Goal: Find specific page/section: Find specific page/section

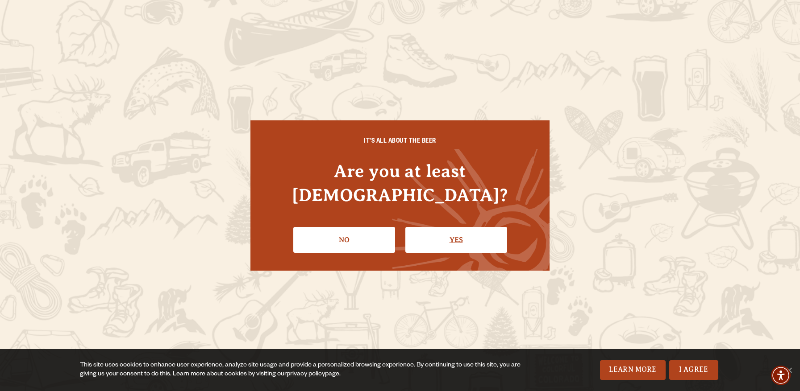
click at [451, 228] on link "Yes" at bounding box center [456, 240] width 102 height 26
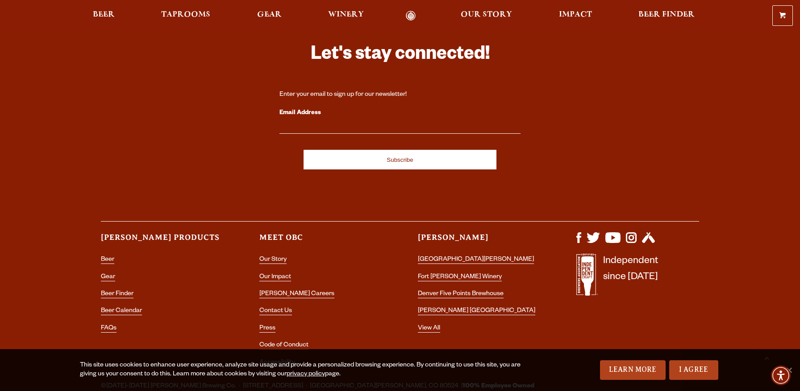
scroll to position [2607, 0]
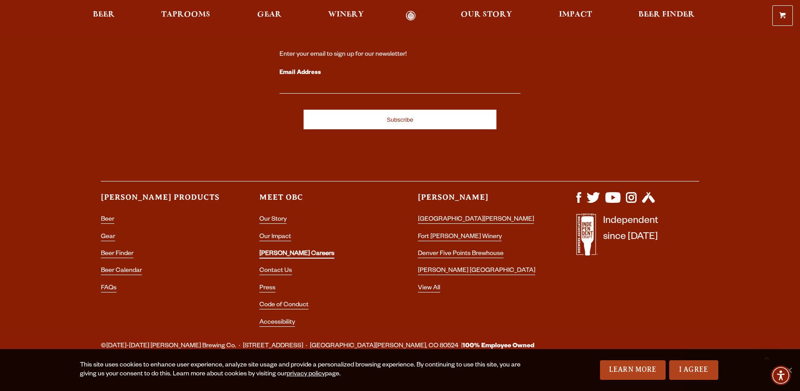
click at [282, 251] on link "[PERSON_NAME] Careers" at bounding box center [296, 255] width 75 height 8
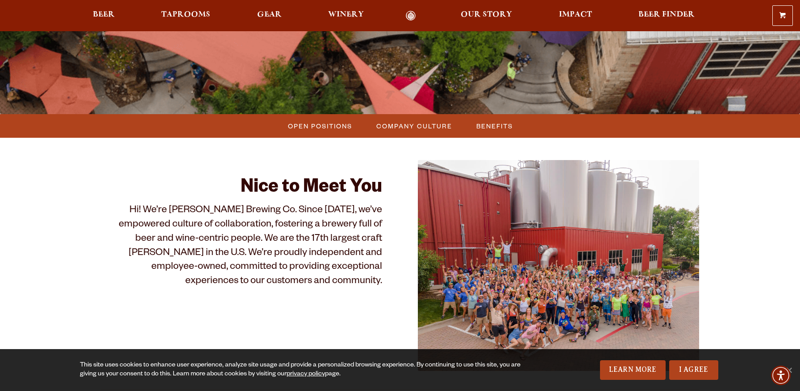
scroll to position [151, 0]
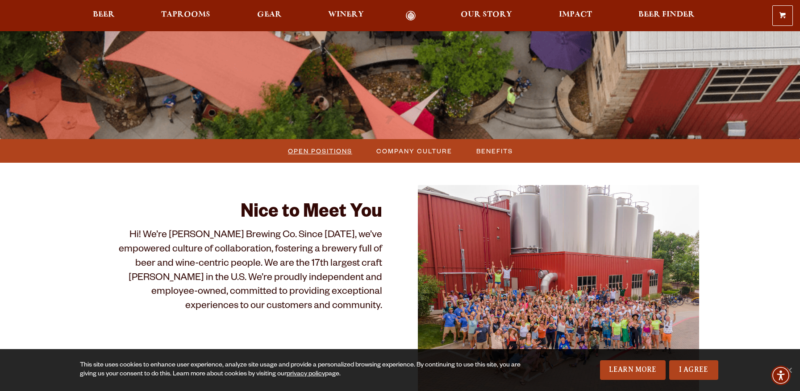
click at [319, 155] on span "Open Positions" at bounding box center [320, 151] width 64 height 13
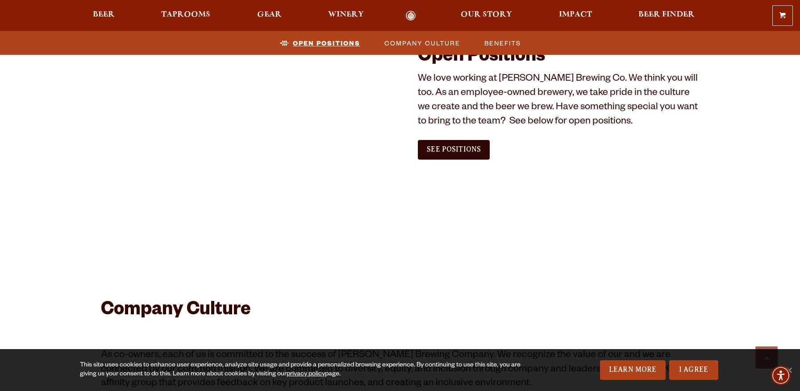
scroll to position [543, 0]
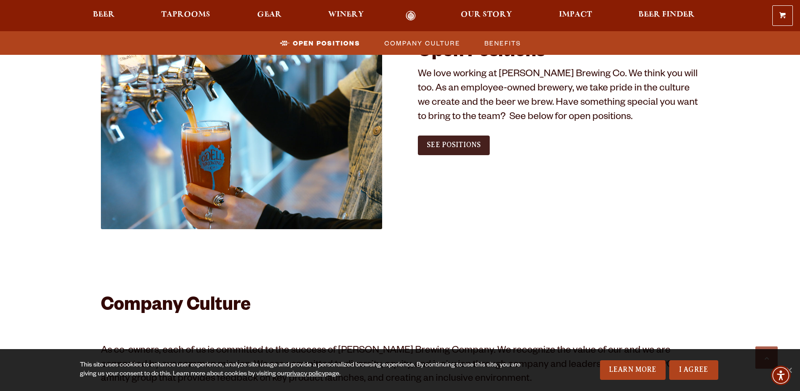
click at [445, 144] on span "See Positions" at bounding box center [454, 145] width 54 height 8
